Goal: Task Accomplishment & Management: Manage account settings

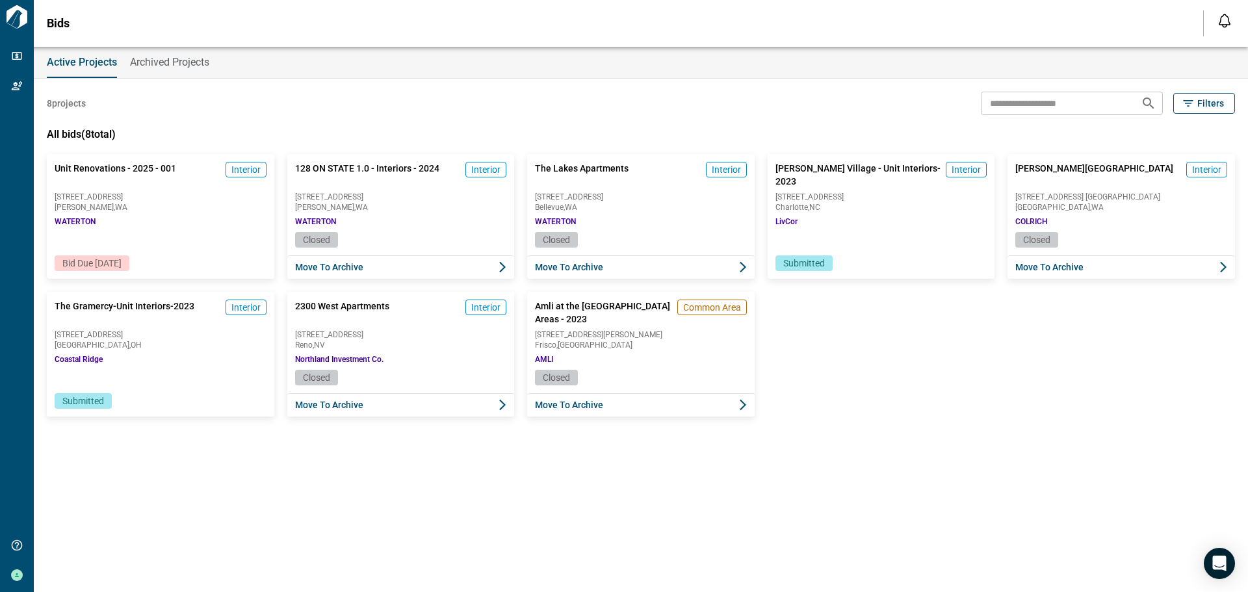
click at [103, 257] on span "Bid Due [DATE]" at bounding box center [92, 263] width 75 height 13
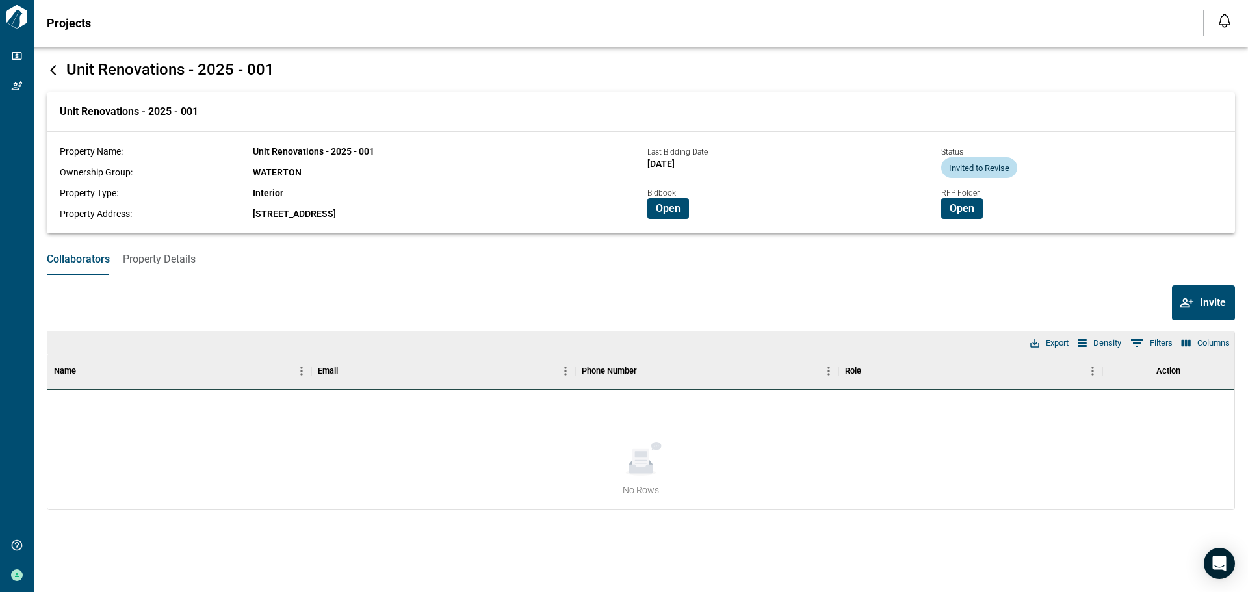
click at [673, 210] on span "Open" at bounding box center [668, 208] width 25 height 13
